Goal: Find specific page/section: Find specific page/section

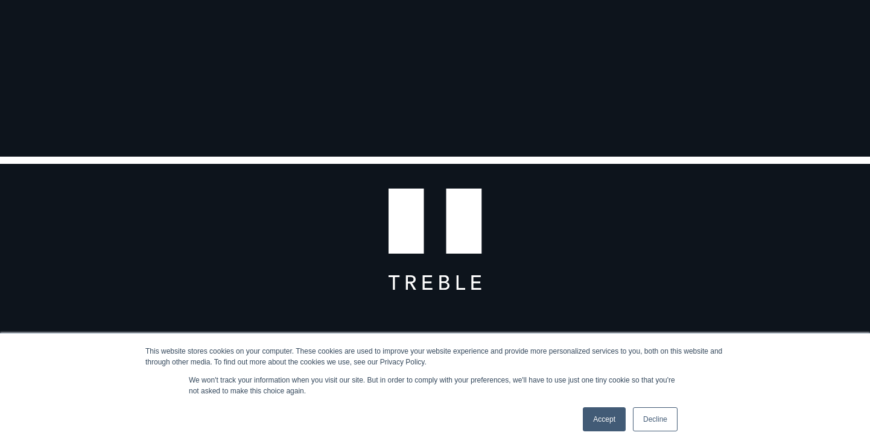
click at [596, 418] on link "Accept" at bounding box center [604, 420] width 43 height 24
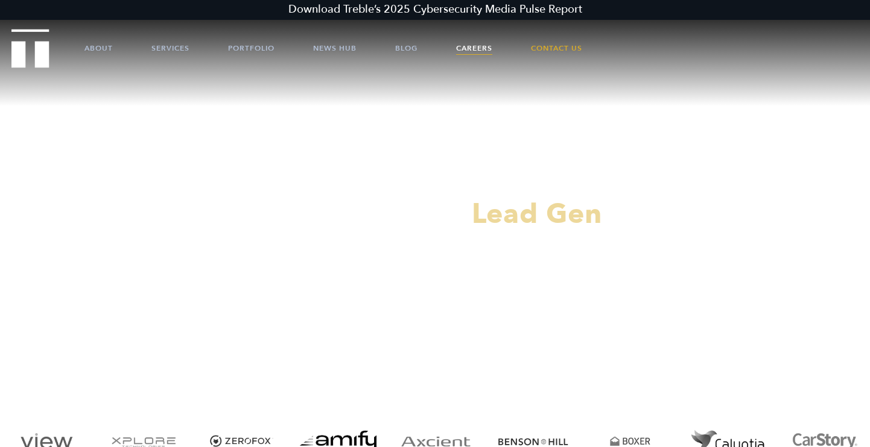
click at [484, 47] on link "Careers" at bounding box center [474, 48] width 36 height 36
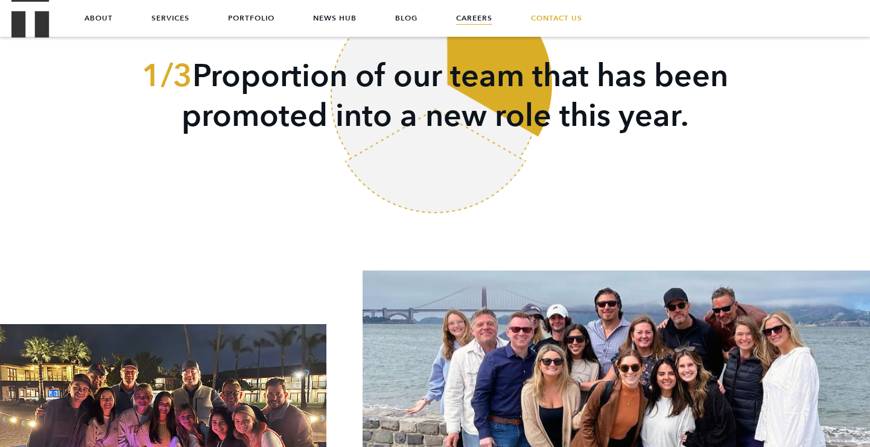
scroll to position [1751, 0]
